Goal: Transaction & Acquisition: Subscribe to service/newsletter

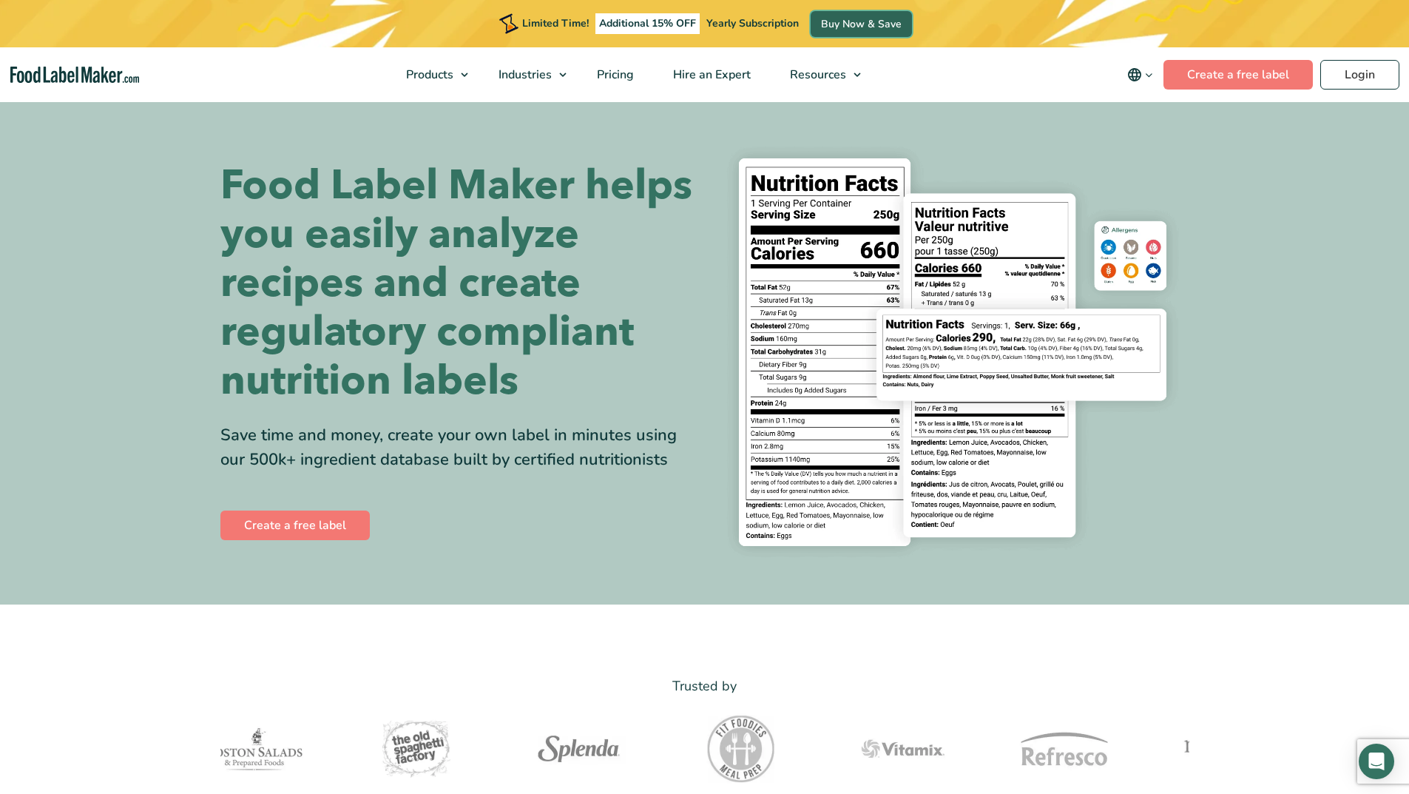
click at [841, 29] on link "Buy Now & Save" at bounding box center [861, 24] width 101 height 26
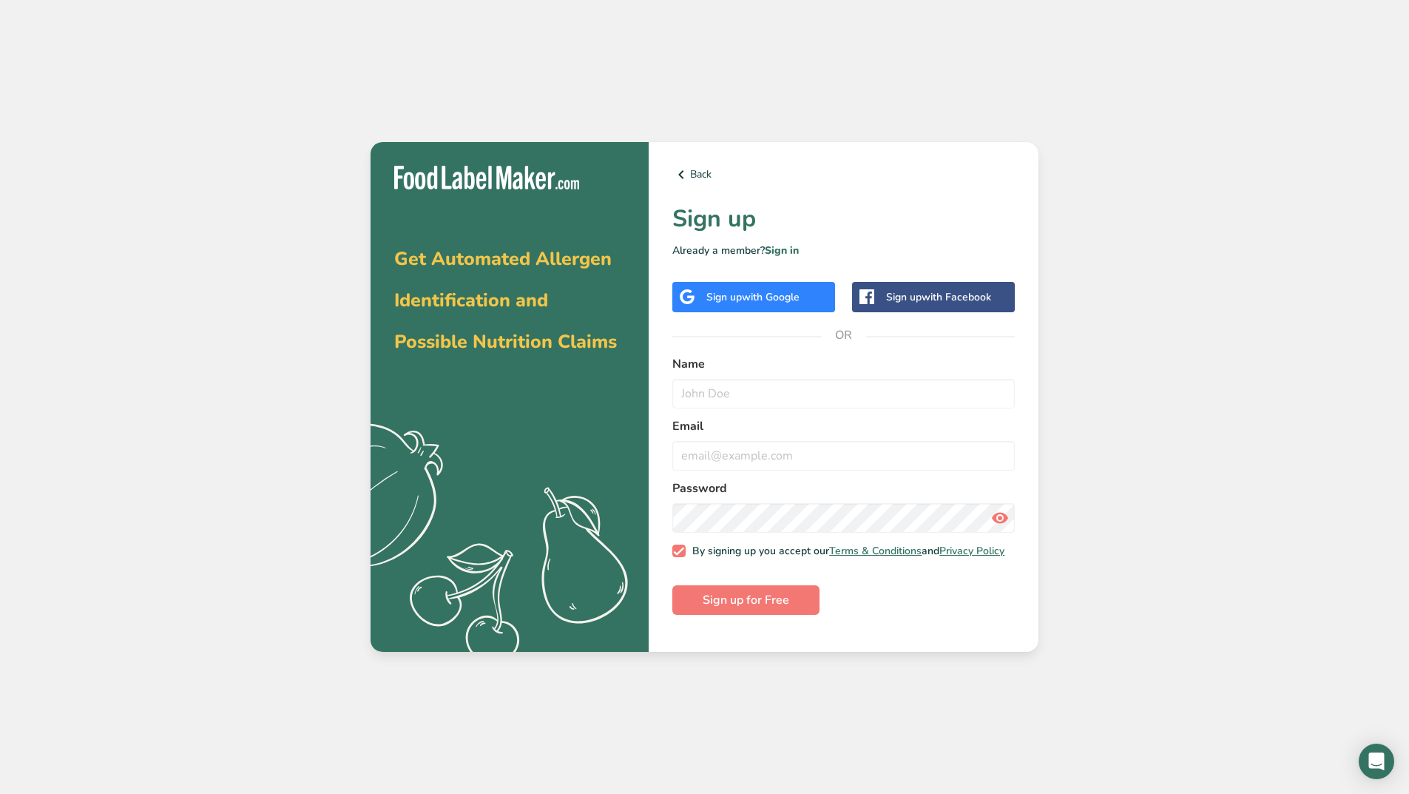
click at [795, 297] on span "with Google" at bounding box center [771, 297] width 58 height 14
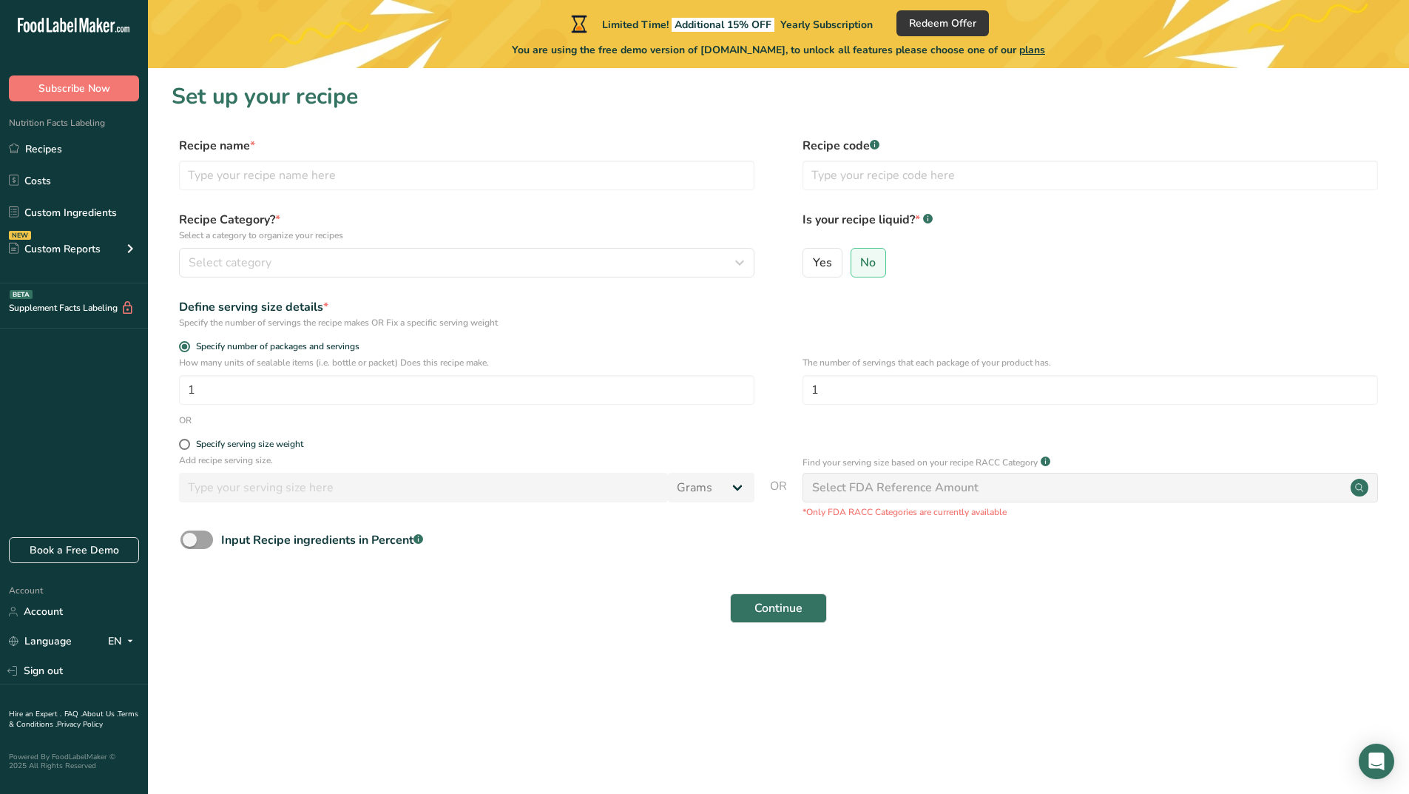
click at [1044, 49] on span "plans" at bounding box center [1032, 50] width 26 height 14
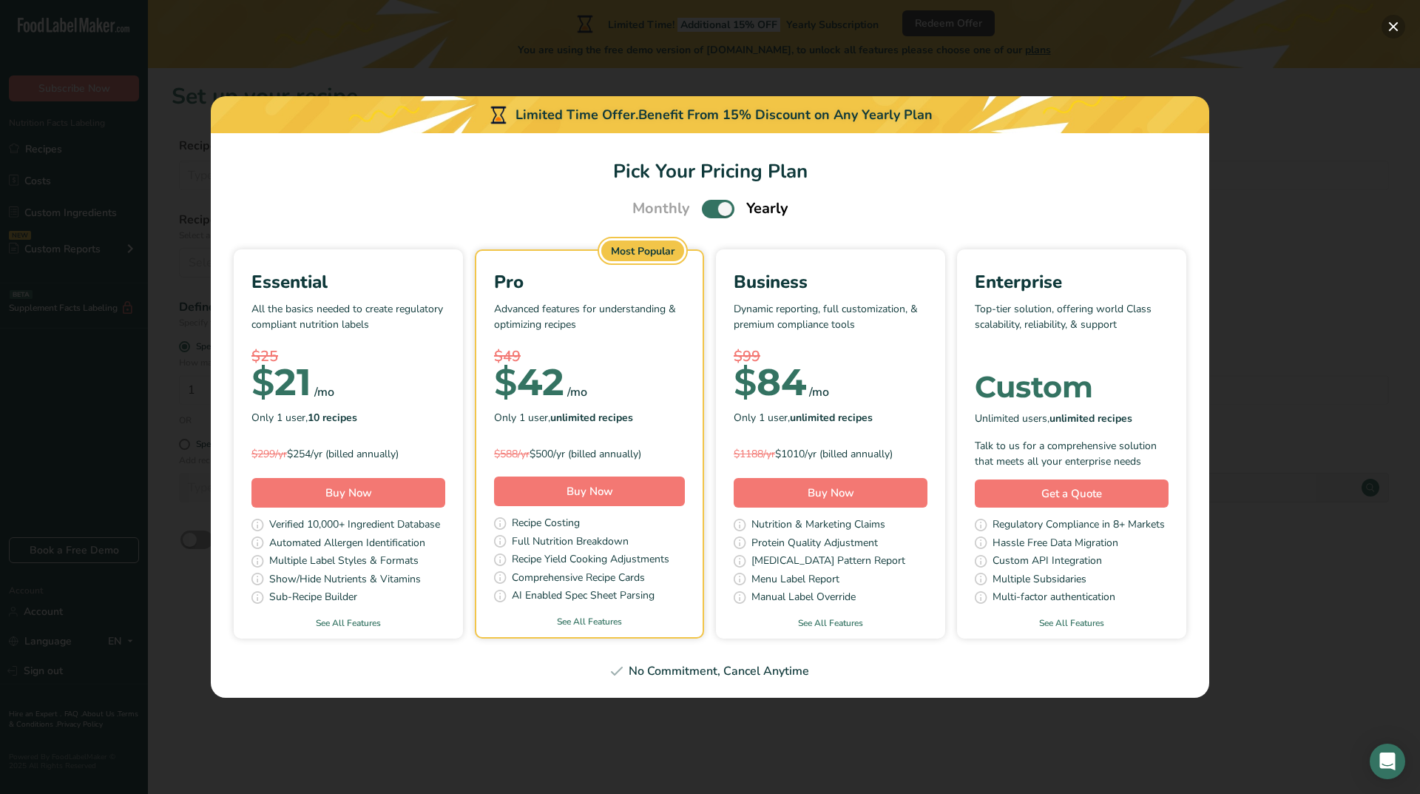
click at [1396, 27] on button "Pick Your Pricing Plan Modal" at bounding box center [1394, 27] width 24 height 24
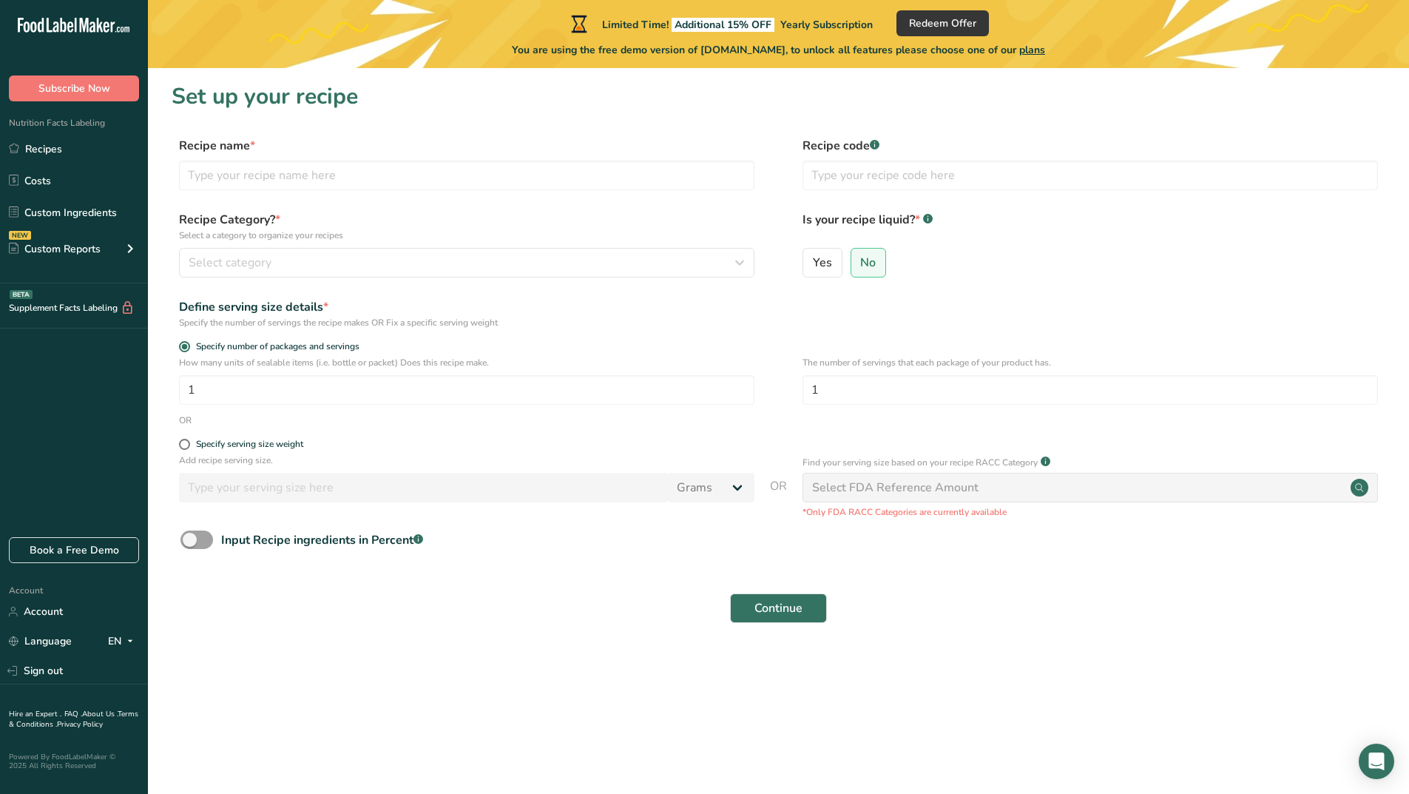
click at [58, 26] on icon at bounding box center [56, 26] width 6 height 11
click at [90, 17] on div ".a-20{fill:#fff;}" at bounding box center [74, 29] width 148 height 34
